Goal: Find specific page/section: Find specific page/section

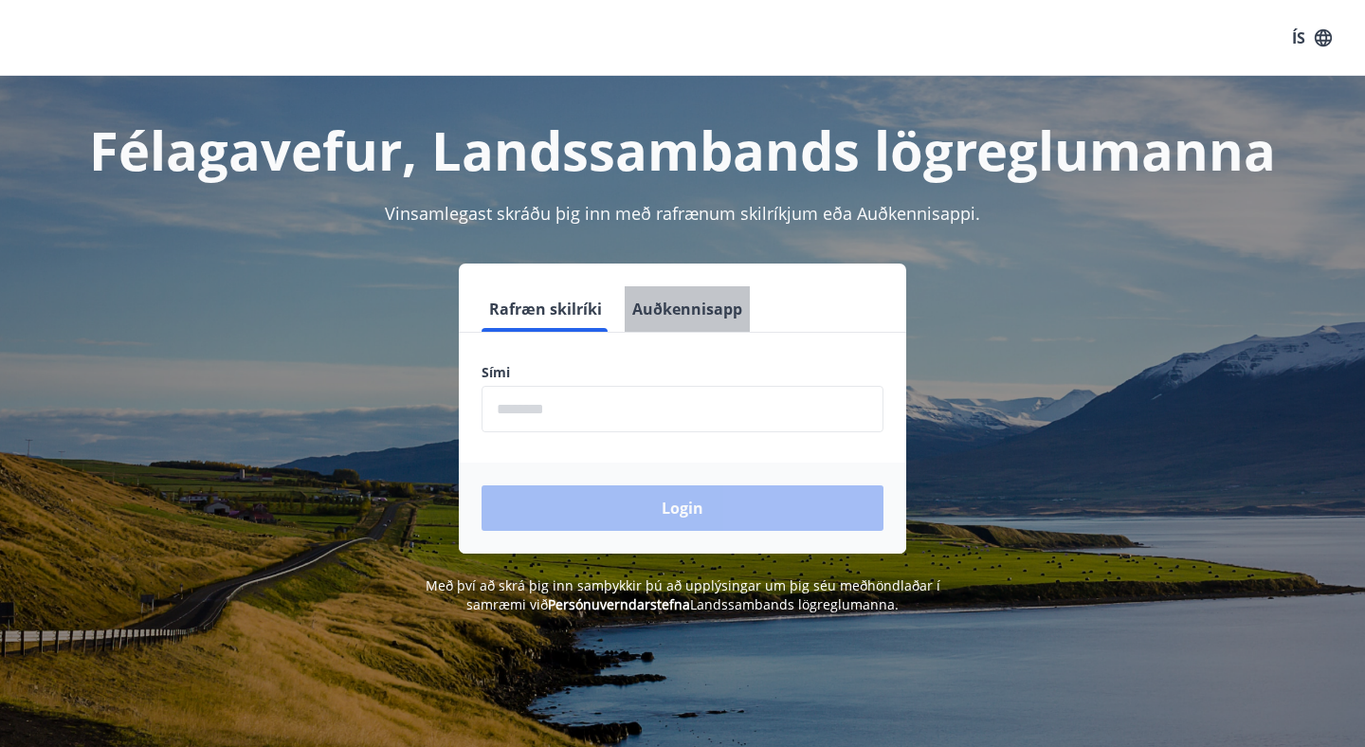
click at [716, 324] on button "Auðkennisapp" at bounding box center [687, 308] width 125 height 45
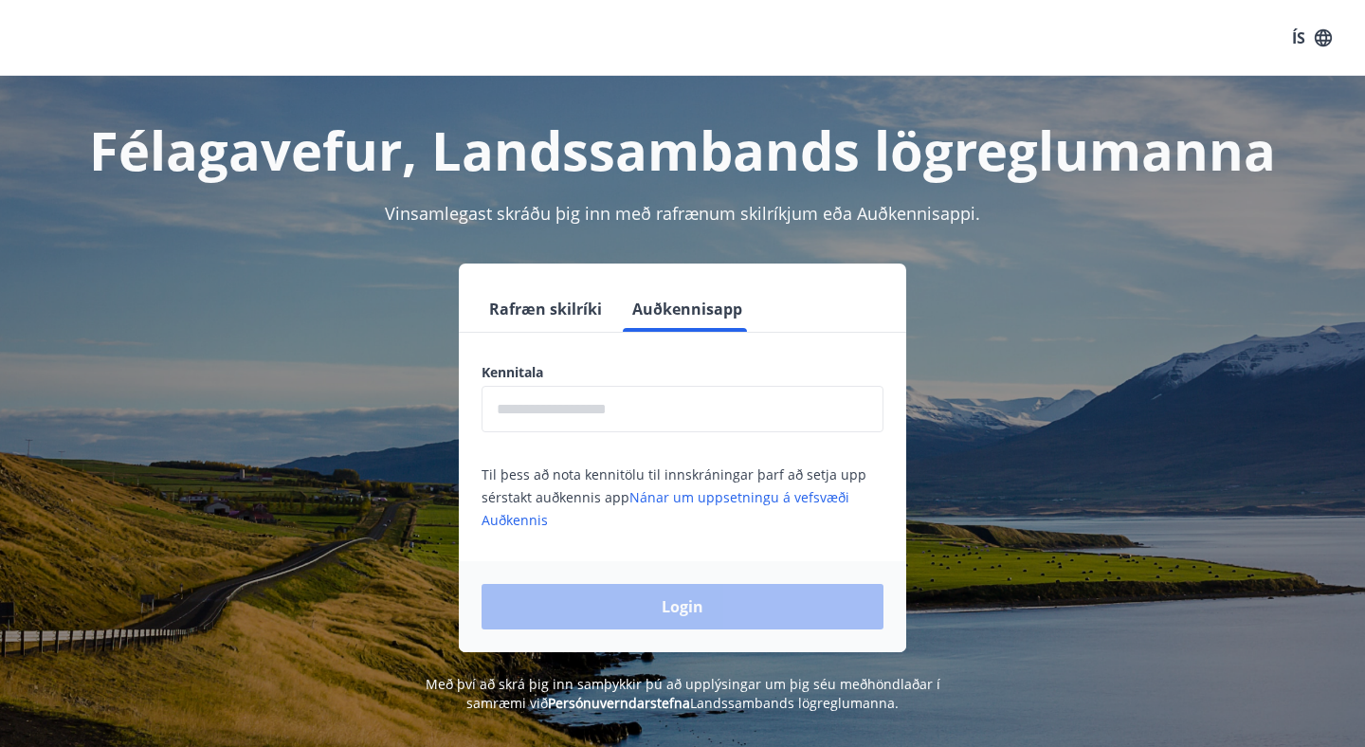
click at [688, 414] on input "text" at bounding box center [682, 409] width 402 height 46
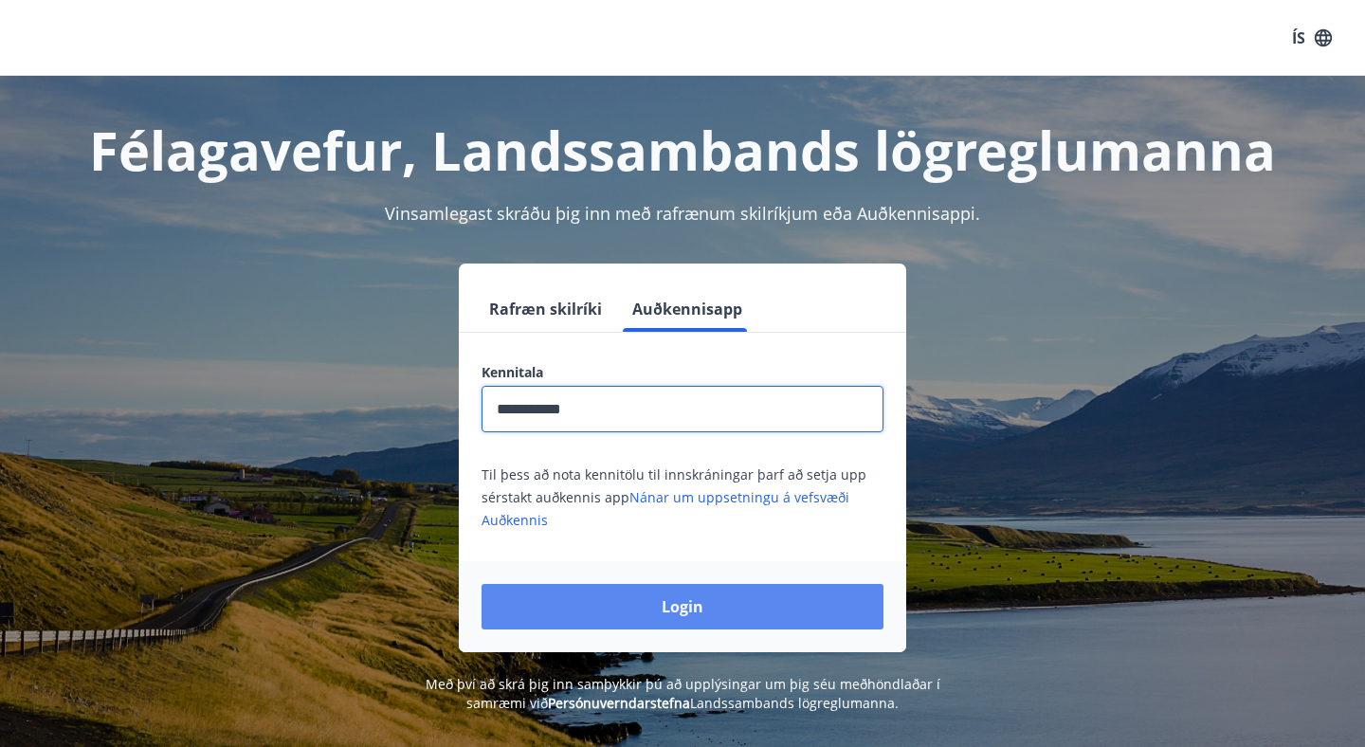
type input "**********"
click at [675, 614] on button "Login" at bounding box center [682, 606] width 402 height 45
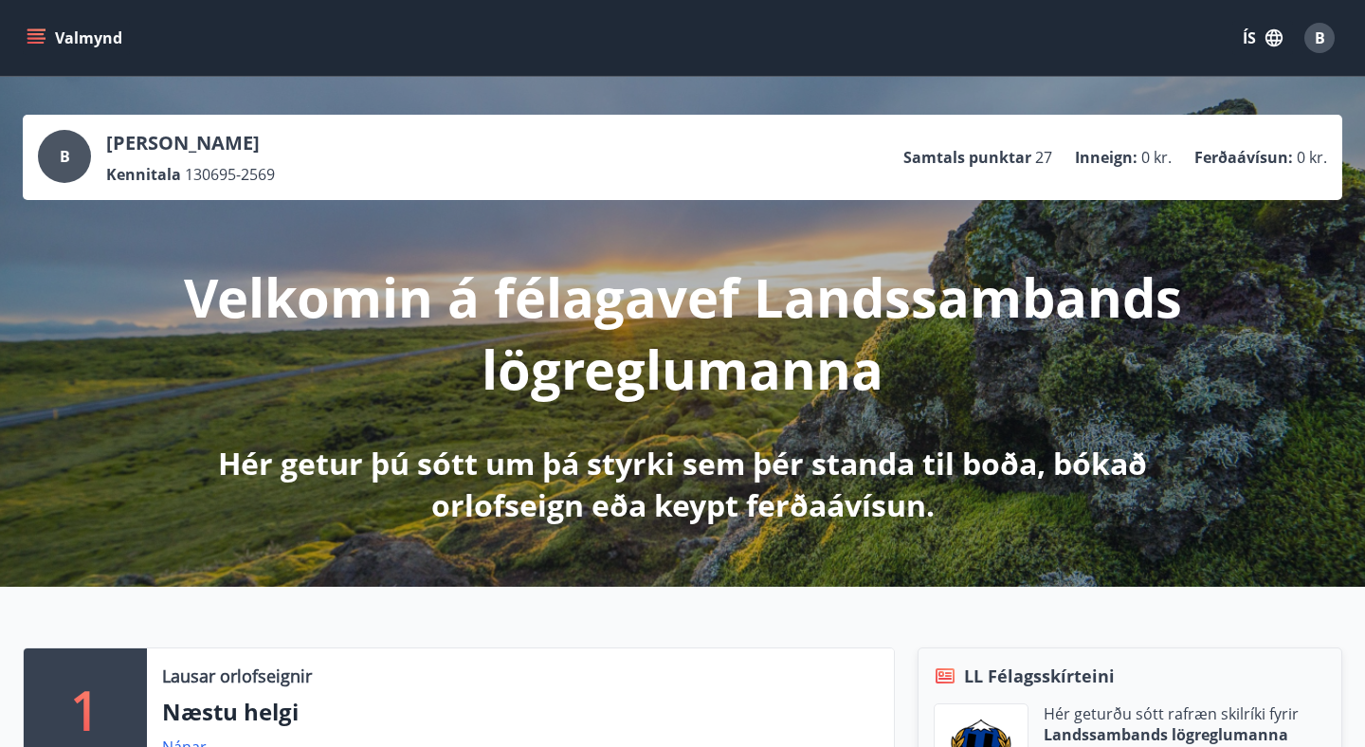
click at [53, 42] on button "Valmynd" at bounding box center [76, 38] width 107 height 34
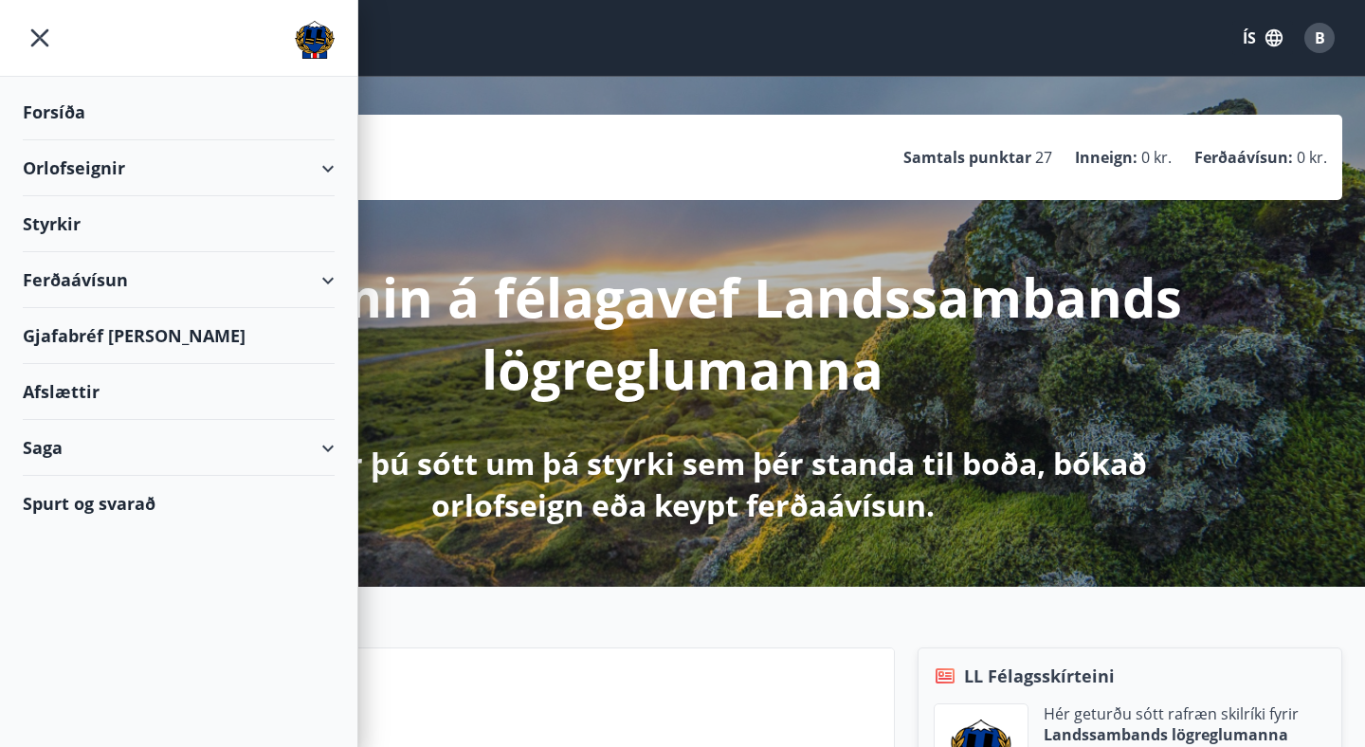
click at [332, 277] on div "Ferðaávísun" at bounding box center [179, 280] width 312 height 56
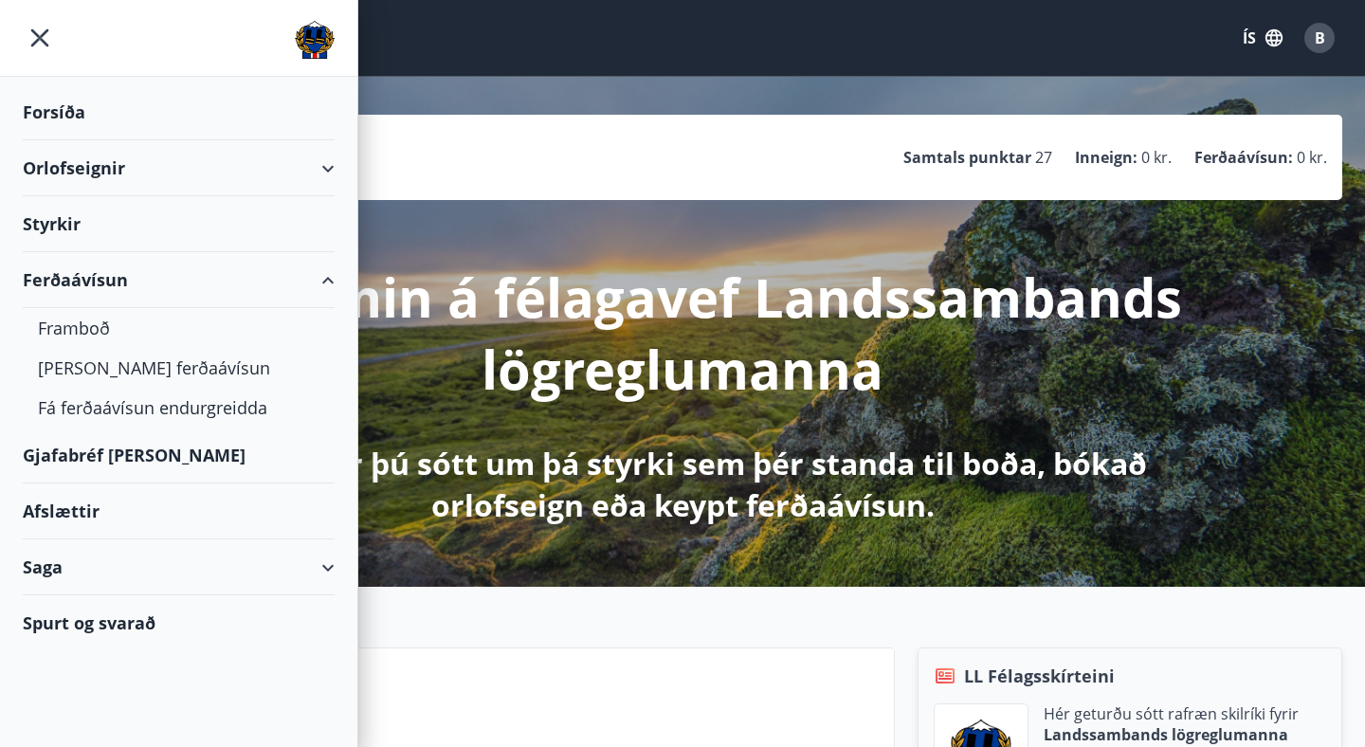
click at [136, 460] on div "Gjafabréf og kort" at bounding box center [179, 455] width 312 height 56
